Goal: Navigation & Orientation: Find specific page/section

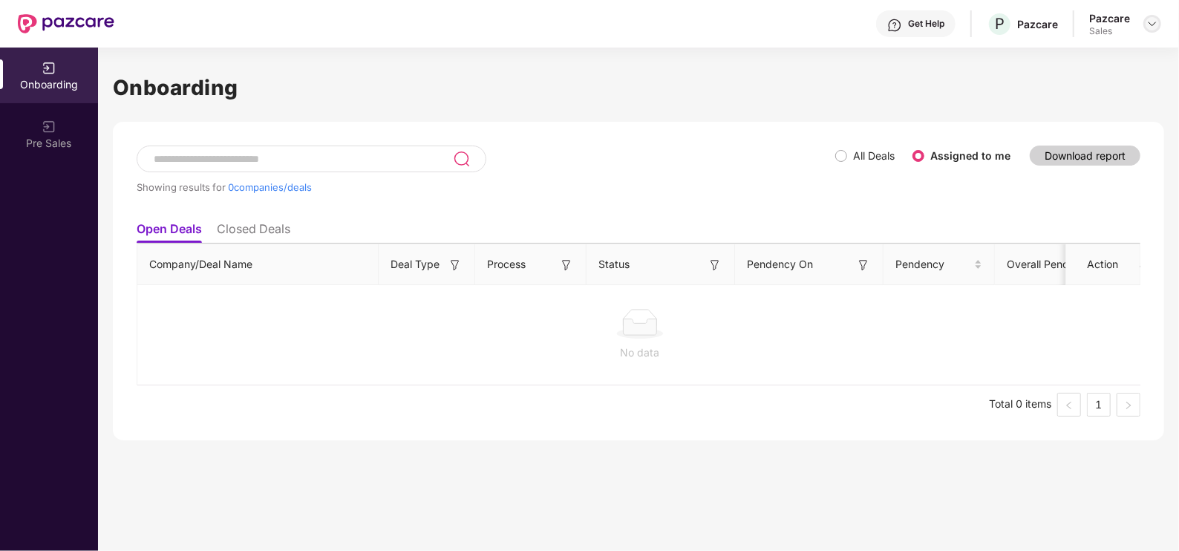
click at [1148, 24] on img at bounding box center [1153, 24] width 12 height 12
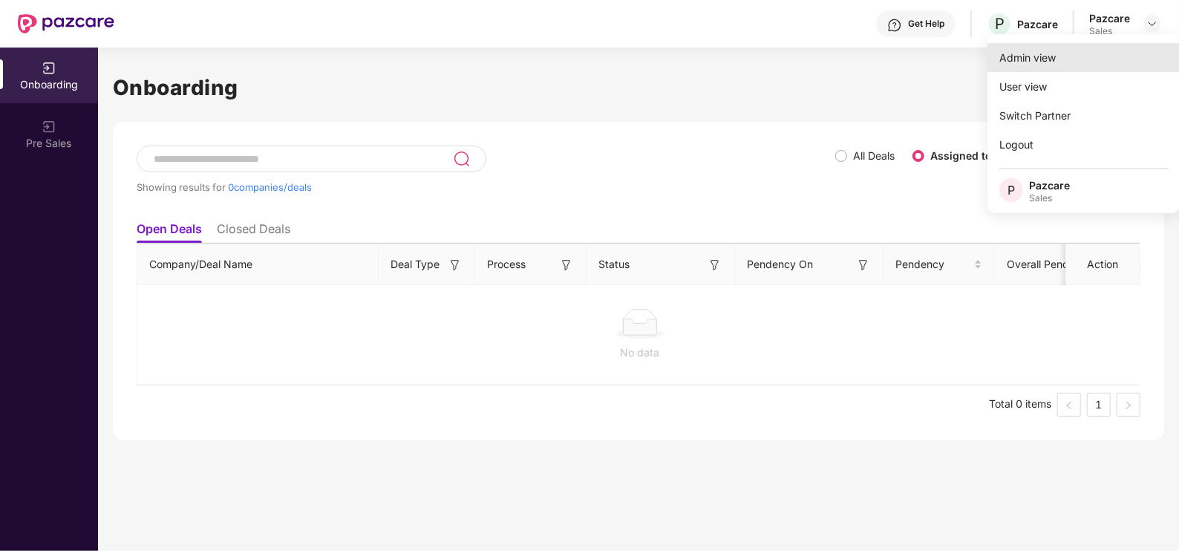
click at [1079, 58] on div "Admin view" at bounding box center [1084, 57] width 193 height 29
